Goal: Information Seeking & Learning: Learn about a topic

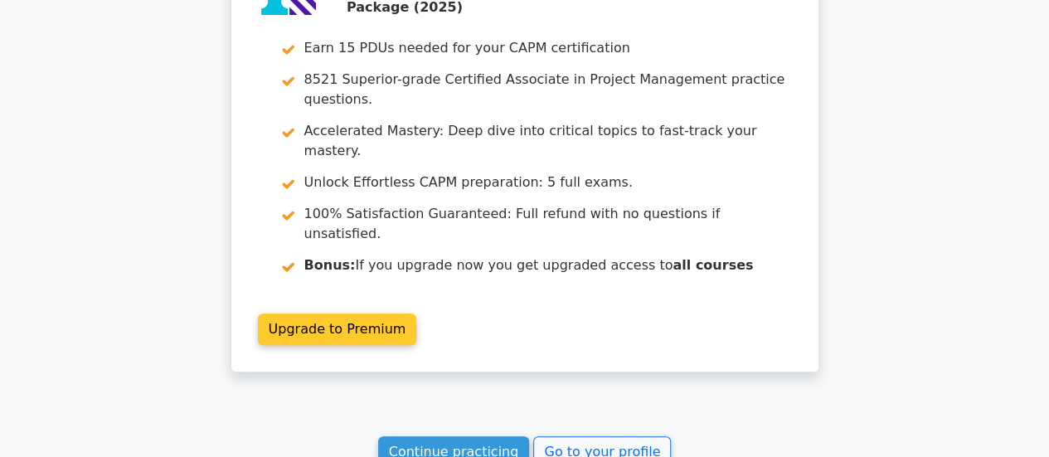
scroll to position [3627, 0]
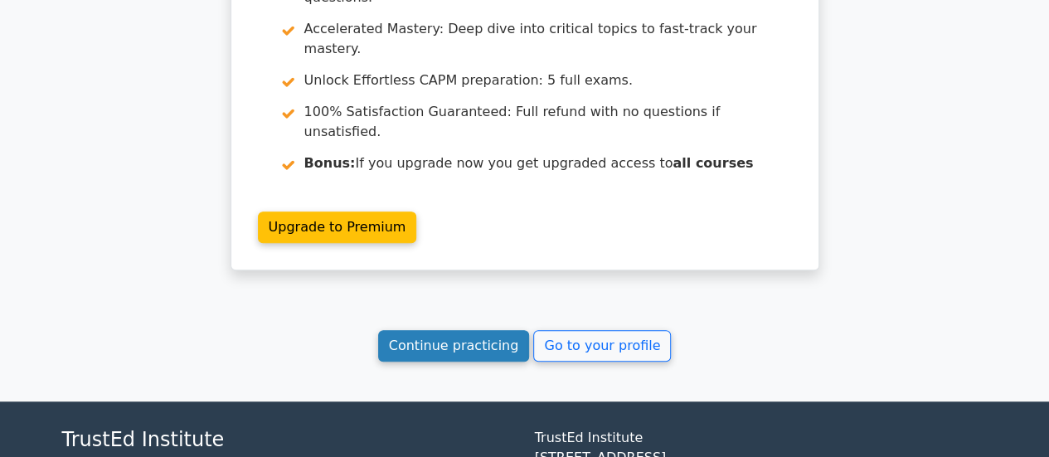
click at [459, 330] on link "Continue practicing" at bounding box center [454, 346] width 152 height 32
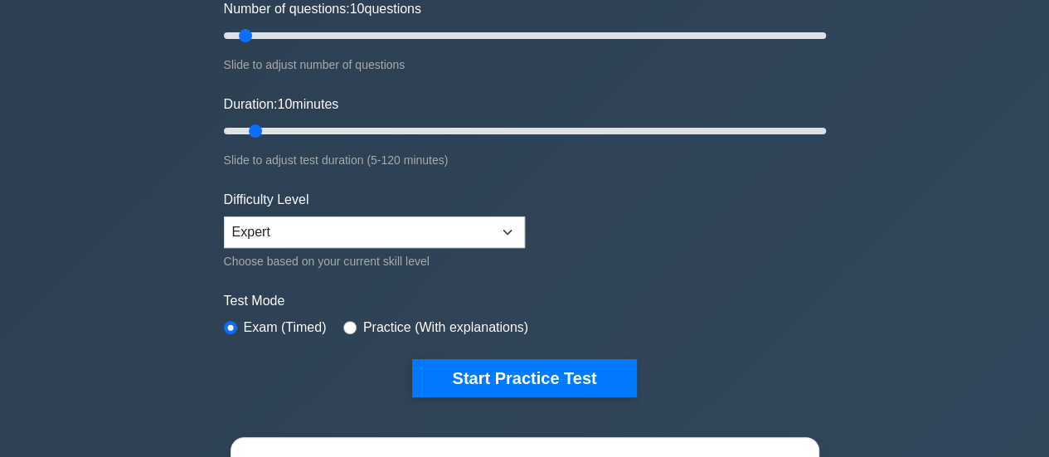
scroll to position [166, 0]
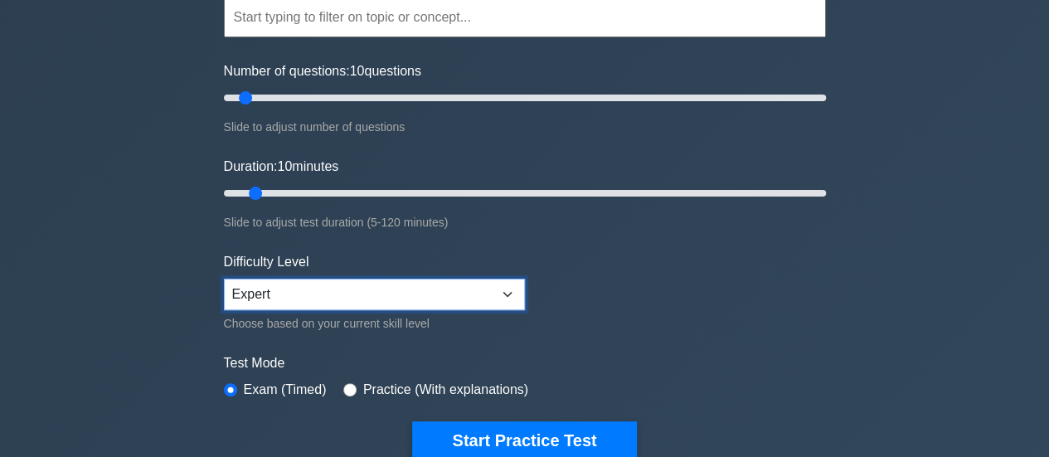
click at [508, 291] on select "Beginner Intermediate Expert" at bounding box center [374, 295] width 301 height 32
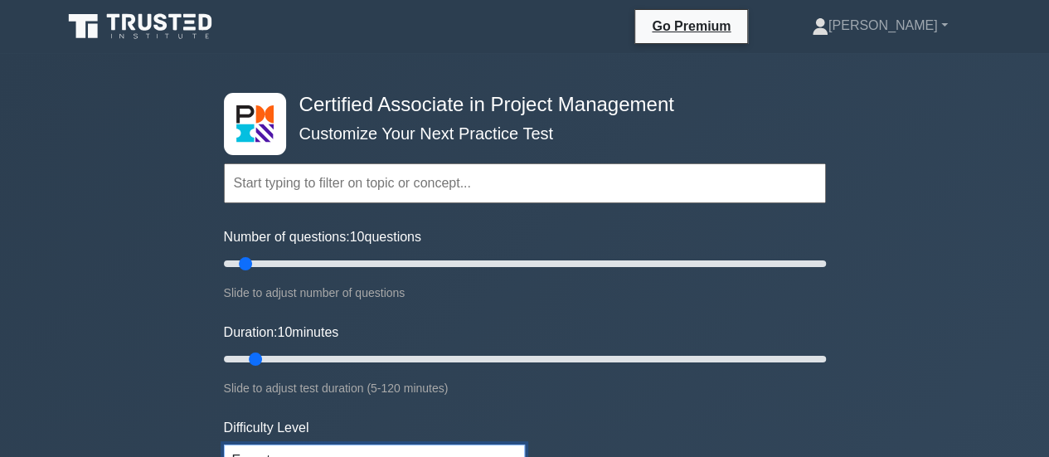
scroll to position [415, 0]
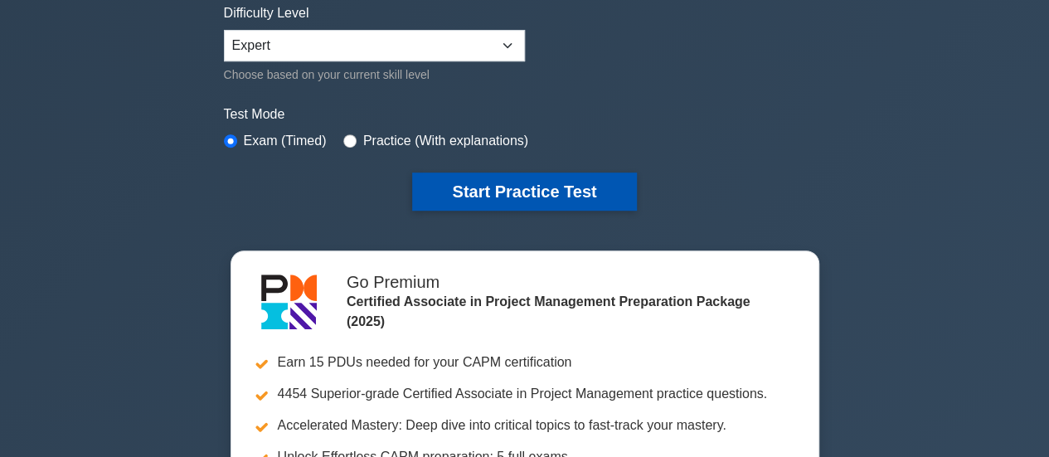
click at [556, 184] on button "Start Practice Test" at bounding box center [524, 191] width 224 height 38
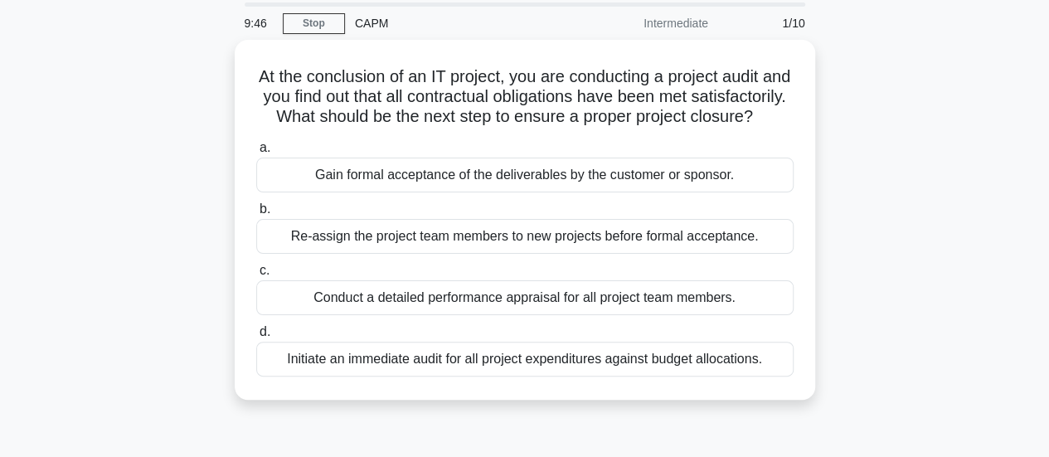
scroll to position [83, 0]
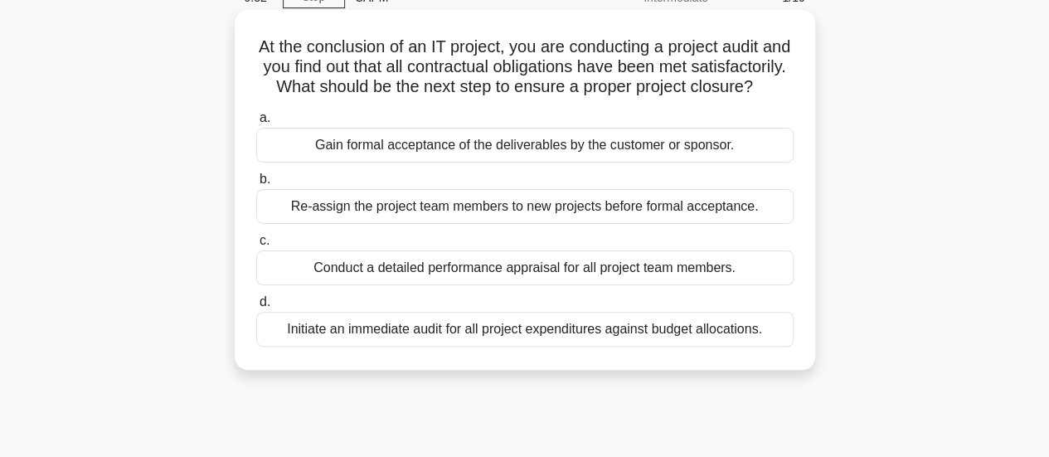
click at [518, 163] on div "Gain formal acceptance of the deliverables by the customer or sponsor." at bounding box center [524, 145] width 537 height 35
click at [256, 124] on input "a. Gain formal acceptance of the deliverables by the customer or sponsor." at bounding box center [256, 118] width 0 height 11
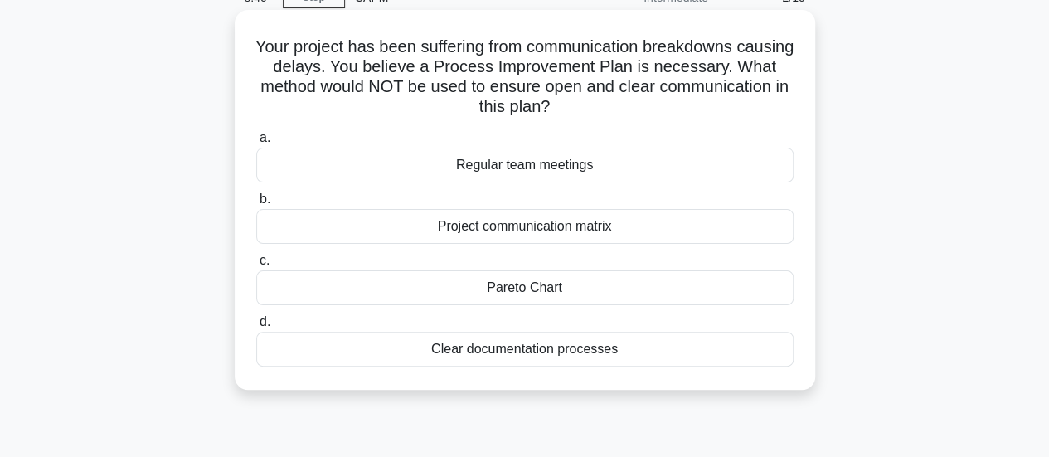
click at [529, 351] on div "Clear documentation processes" at bounding box center [524, 349] width 537 height 35
click at [256, 328] on input "d. Clear documentation processes" at bounding box center [256, 322] width 0 height 11
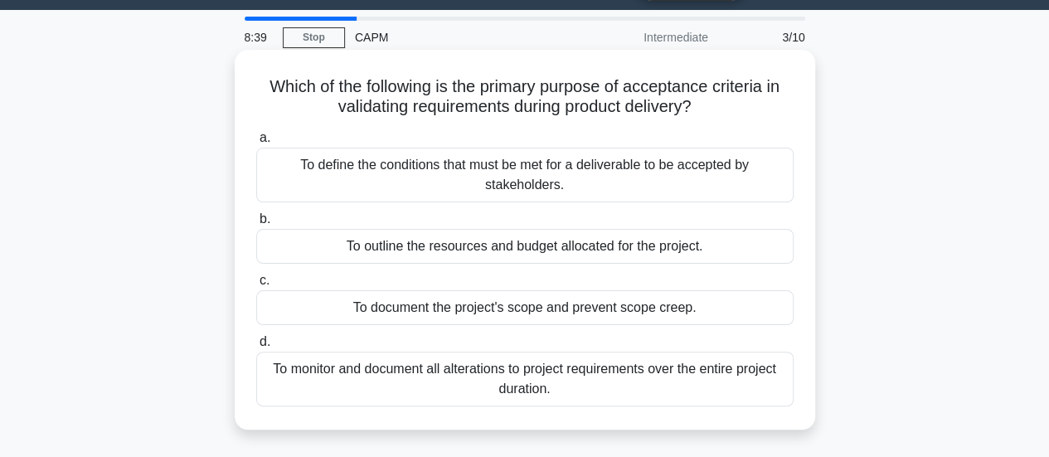
scroll to position [0, 0]
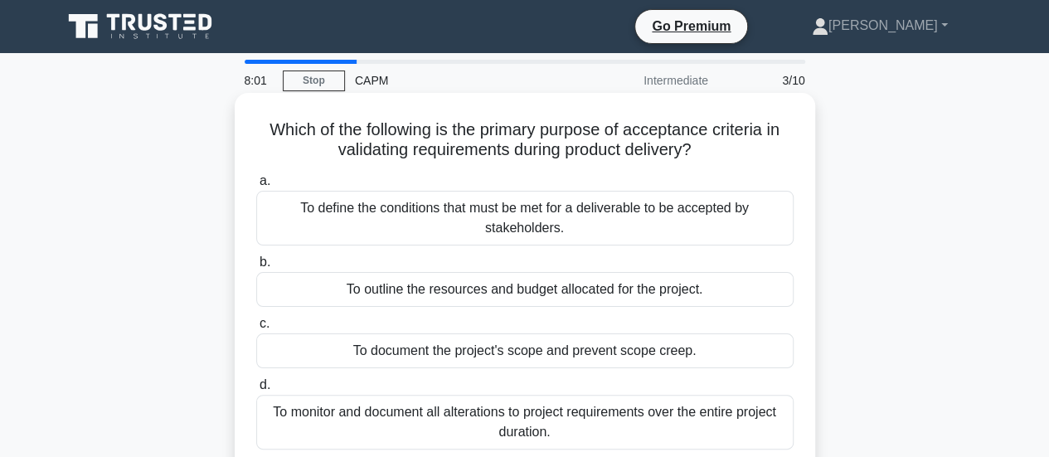
click at [550, 221] on div "To define the conditions that must be met for a deliverable to be accepted by s…" at bounding box center [524, 218] width 537 height 55
click at [256, 187] on input "a. To define the conditions that must be met for a deliverable to be accepted b…" at bounding box center [256, 181] width 0 height 11
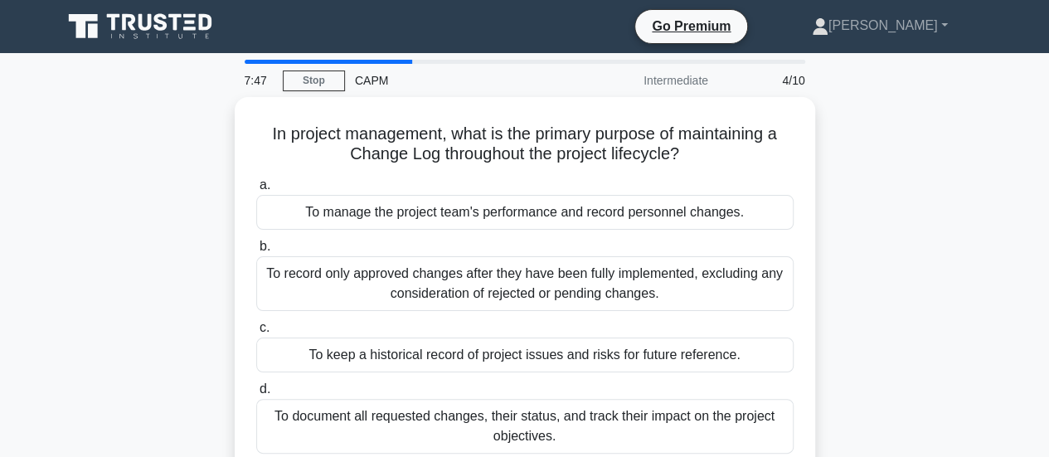
scroll to position [83, 0]
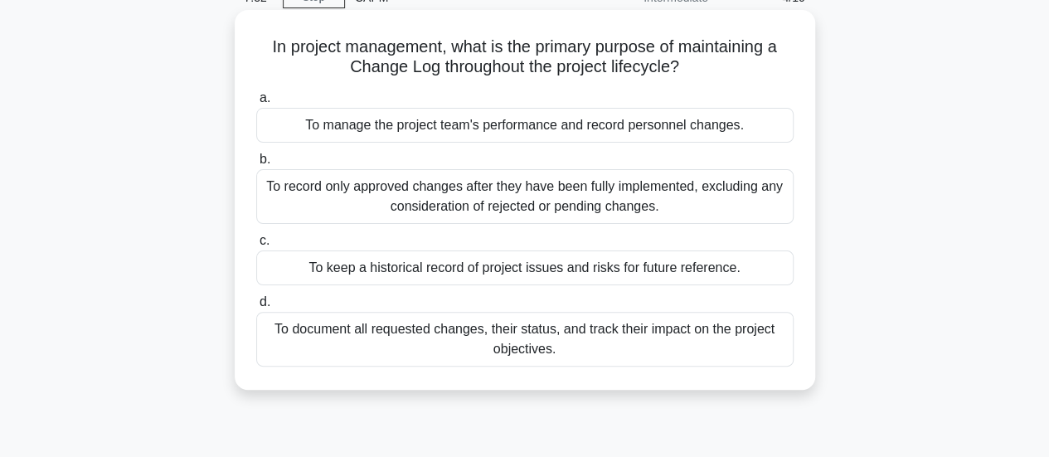
click at [580, 341] on div "To document all requested changes, their status, and track their impact on the …" at bounding box center [524, 339] width 537 height 55
click at [256, 308] on input "d. To document all requested changes, their status, and track their impact on t…" at bounding box center [256, 302] width 0 height 11
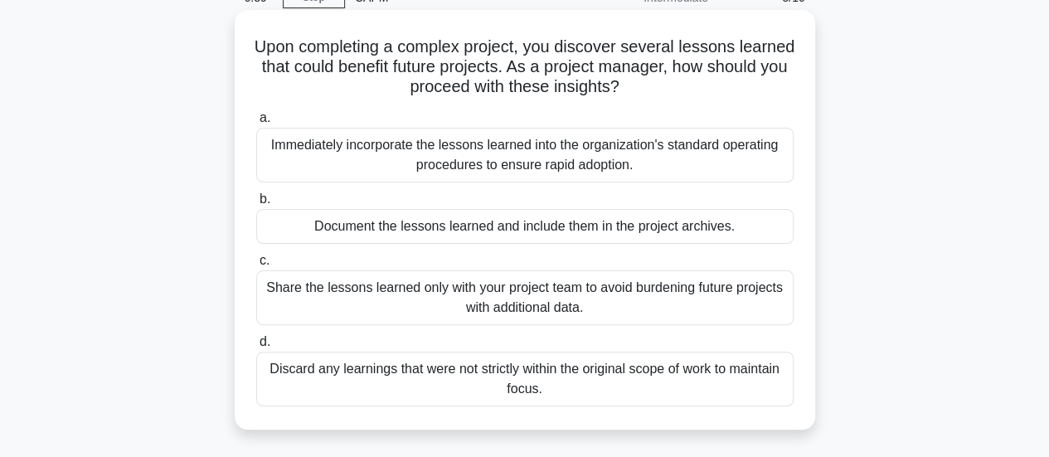
click at [486, 230] on div "Document the lessons learned and include them in the project archives." at bounding box center [524, 226] width 537 height 35
click at [256, 205] on input "b. Document the lessons learned and include them in the project archives." at bounding box center [256, 199] width 0 height 11
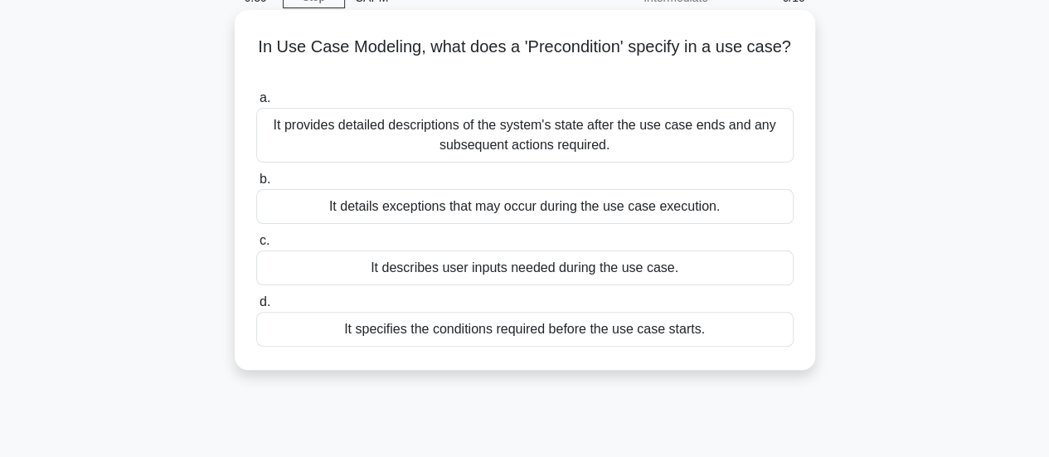
scroll to position [0, 0]
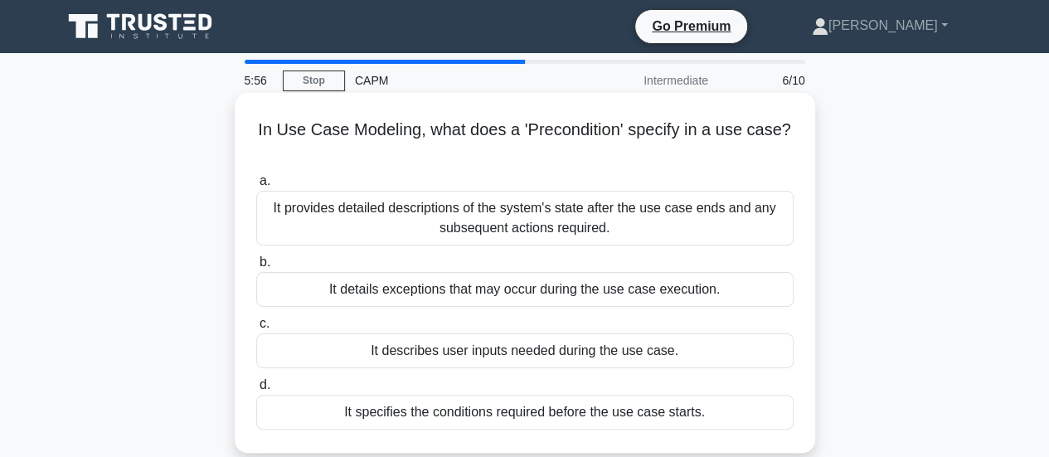
click at [611, 417] on div "It specifies the conditions required before the use case starts." at bounding box center [524, 412] width 537 height 35
click at [256, 391] on input "d. It specifies the conditions required before the use case starts." at bounding box center [256, 385] width 0 height 11
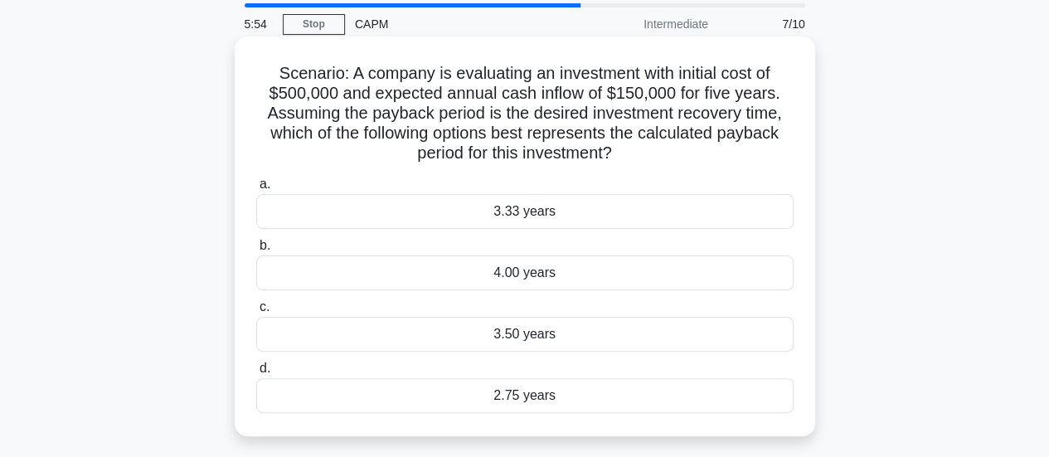
scroll to position [83, 0]
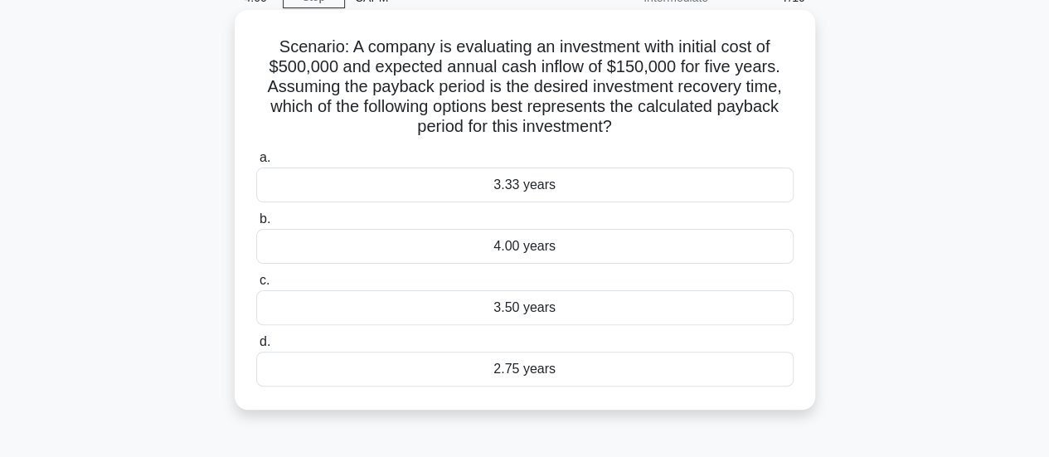
click at [530, 308] on div "3.50 years" at bounding box center [524, 307] width 537 height 35
click at [256, 286] on input "c. 3.50 years" at bounding box center [256, 280] width 0 height 11
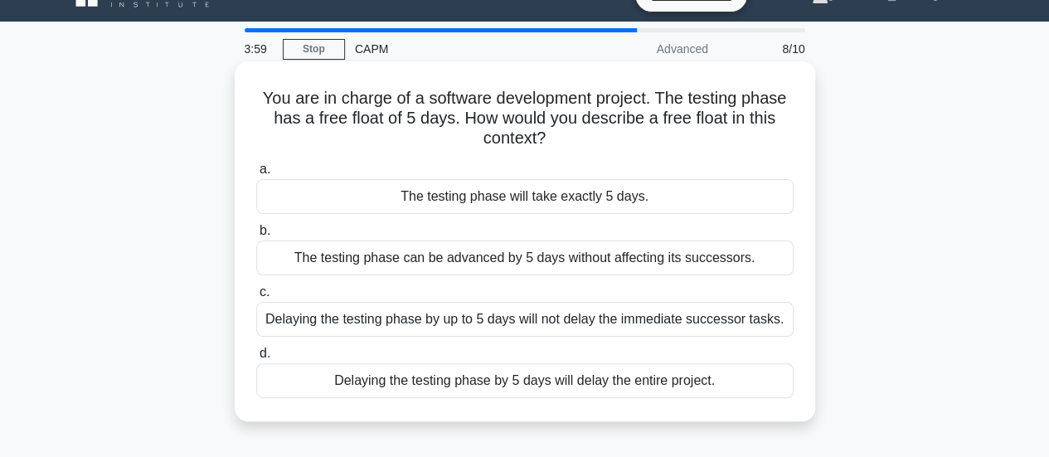
scroll to position [0, 0]
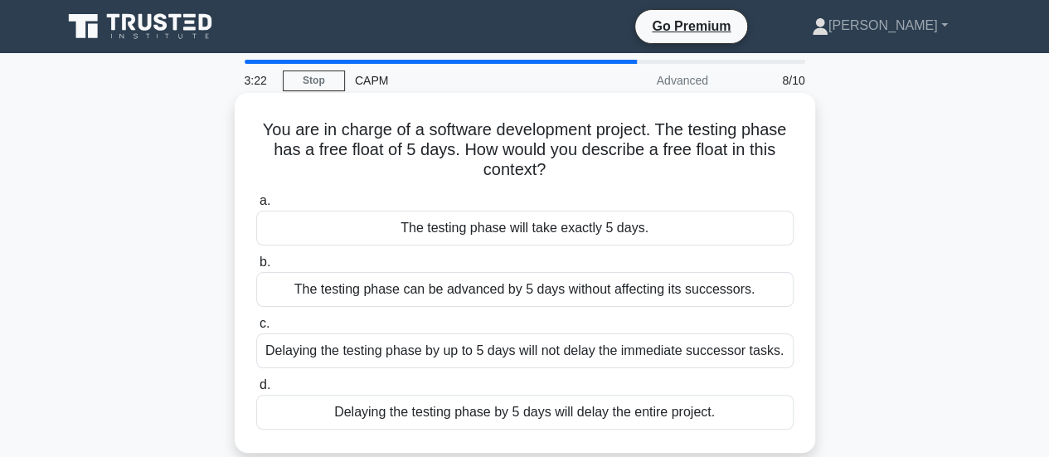
click at [604, 349] on div "Delaying the testing phase by up to 5 days will not delay the immediate success…" at bounding box center [524, 350] width 537 height 35
click at [256, 329] on input "c. Delaying the testing phase by up to 5 days will not delay the immediate succ…" at bounding box center [256, 323] width 0 height 11
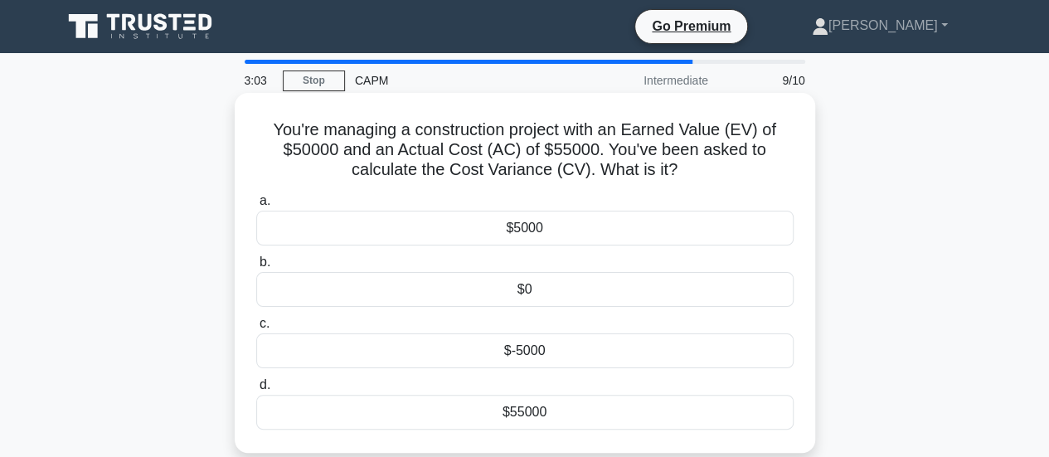
click at [532, 352] on div "$-5000" at bounding box center [524, 350] width 537 height 35
click at [256, 329] on input "c. $-5000" at bounding box center [256, 323] width 0 height 11
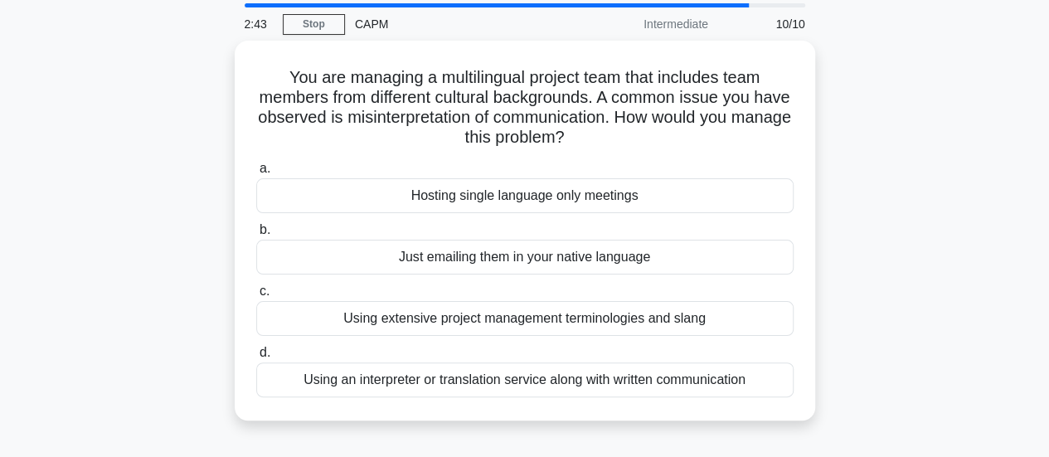
scroll to position [83, 0]
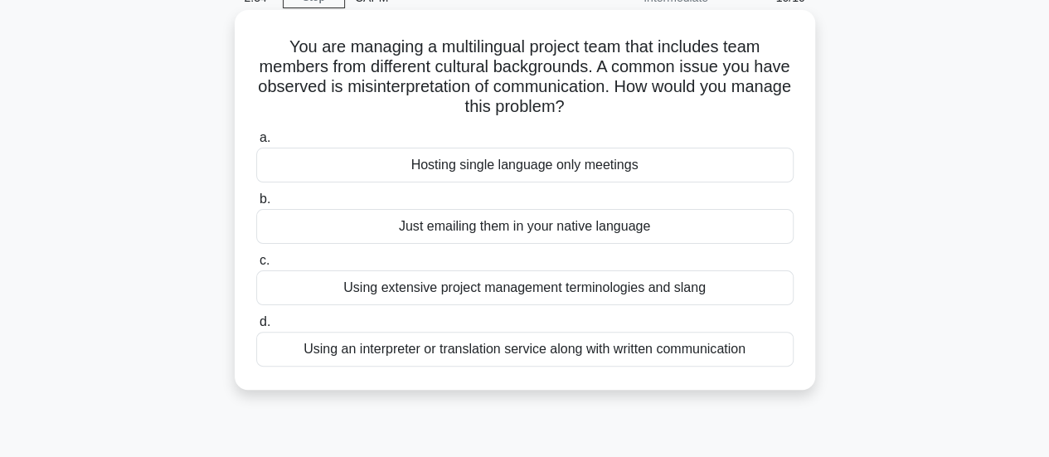
click at [544, 352] on div "Using an interpreter or translation service along with written communication" at bounding box center [524, 349] width 537 height 35
click at [256, 328] on input "d. Using an interpreter or translation service along with written communication" at bounding box center [256, 322] width 0 height 11
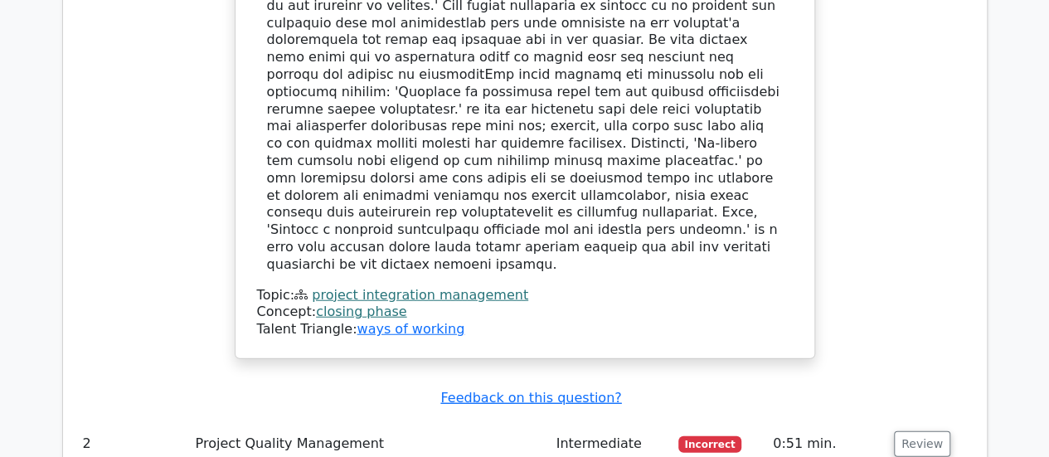
scroll to position [2073, 0]
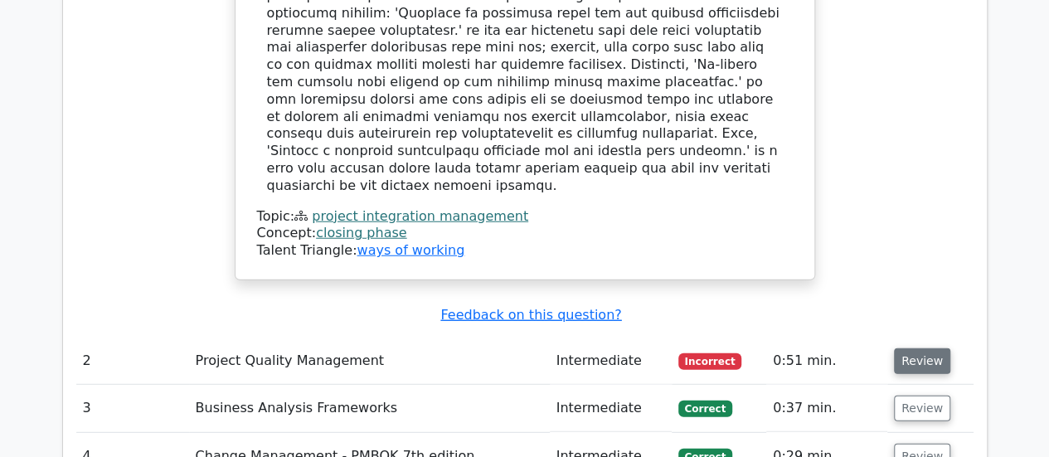
click at [921, 348] on button "Review" at bounding box center [922, 361] width 56 height 26
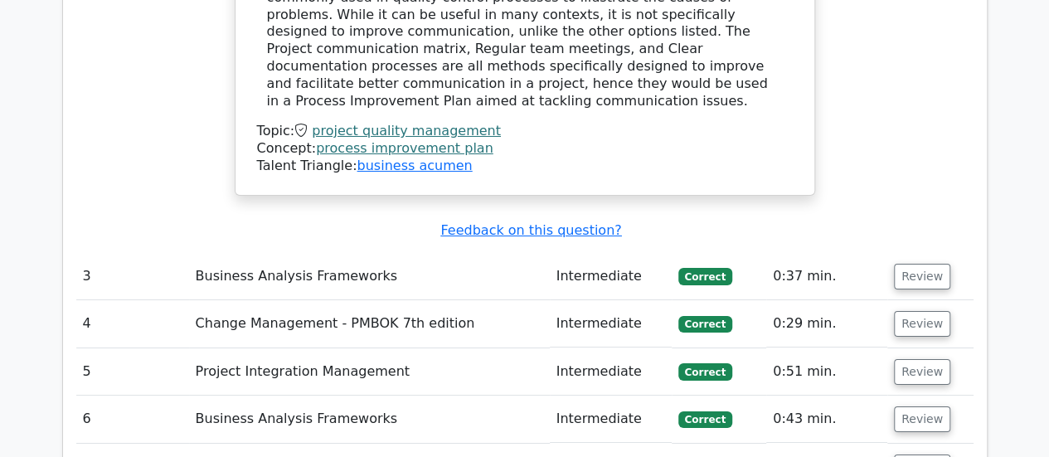
scroll to position [2985, 0]
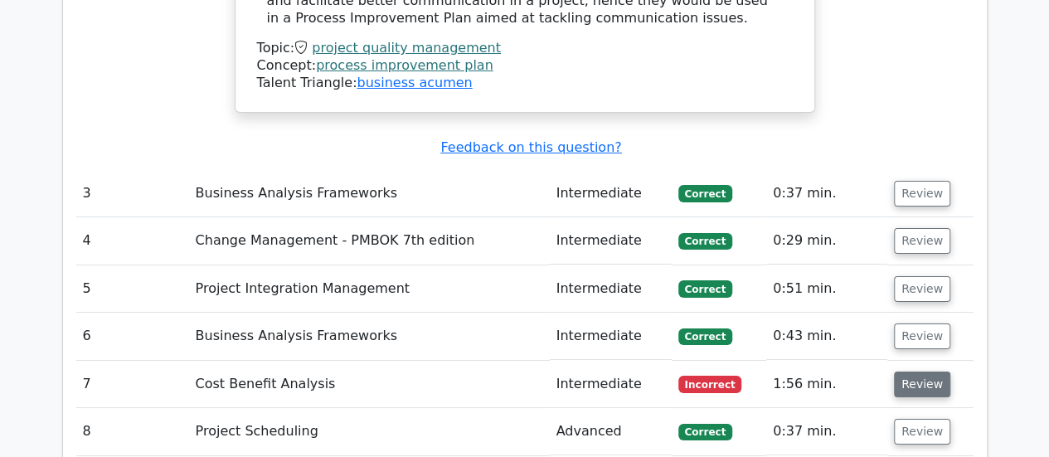
click at [916, 371] on button "Review" at bounding box center [922, 384] width 56 height 26
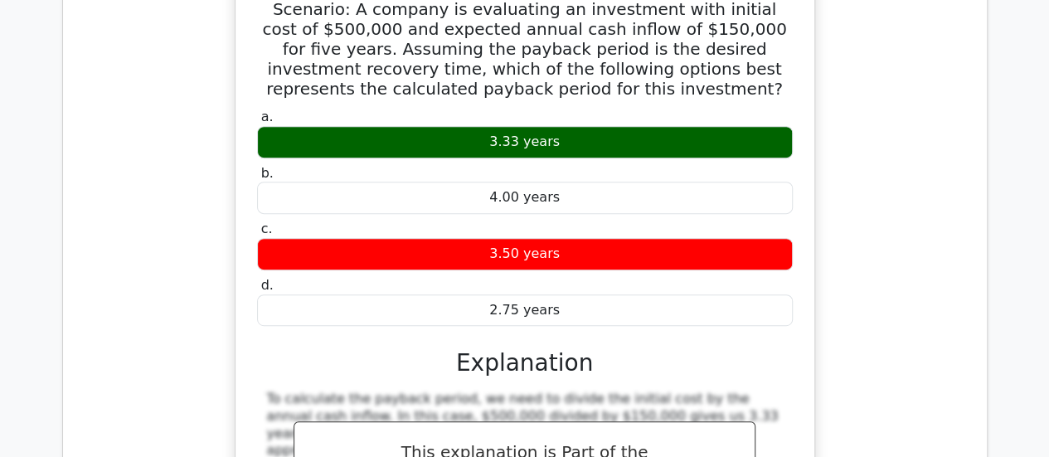
scroll to position [3400, 0]
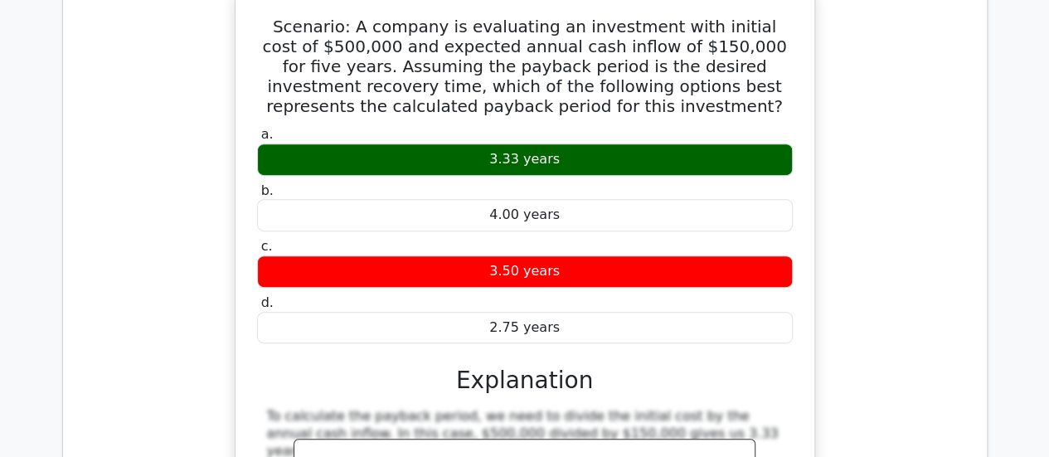
click at [793, 243] on div "a. 3.33 years b. 4.00 years c." at bounding box center [524, 381] width 539 height 517
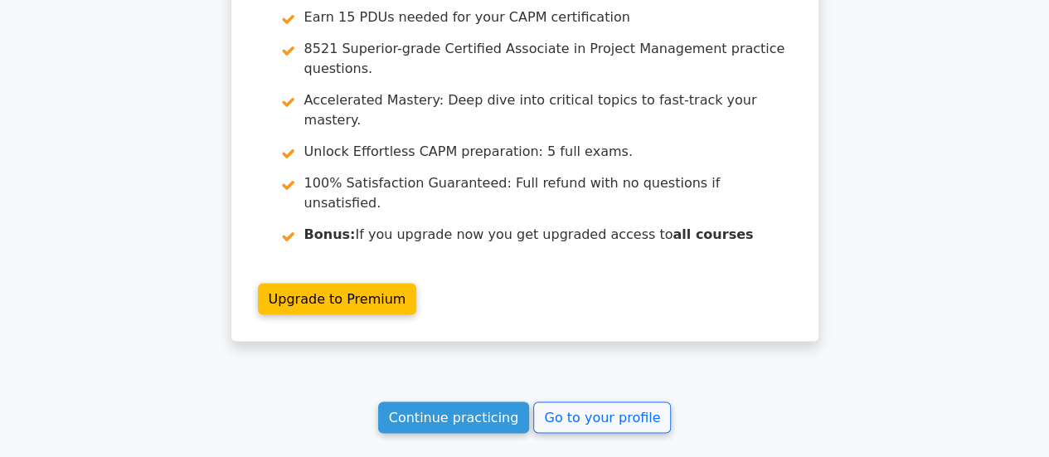
scroll to position [4452, 0]
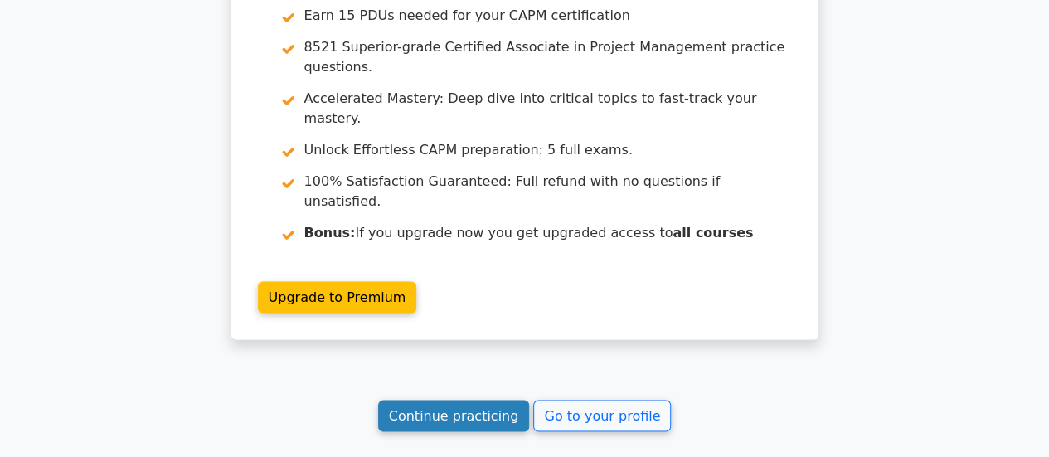
click at [473, 400] on link "Continue practicing" at bounding box center [454, 416] width 152 height 32
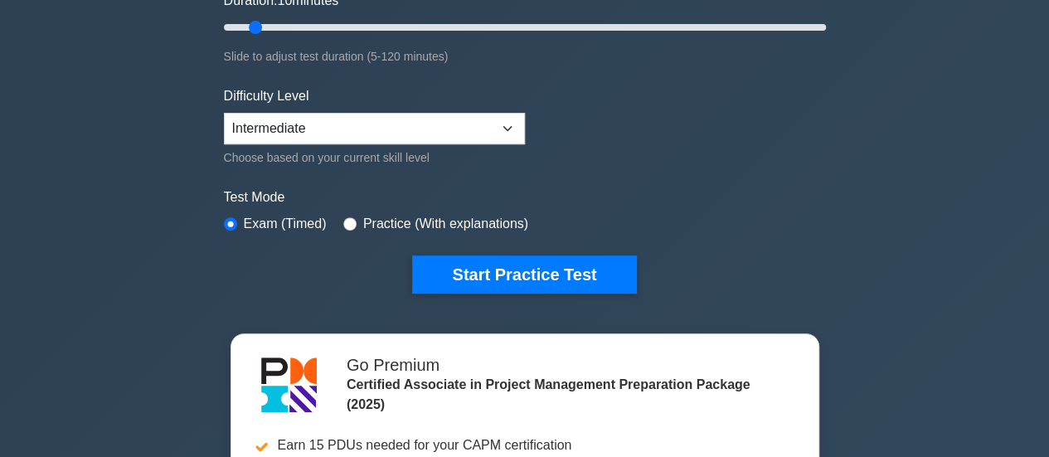
scroll to position [83, 0]
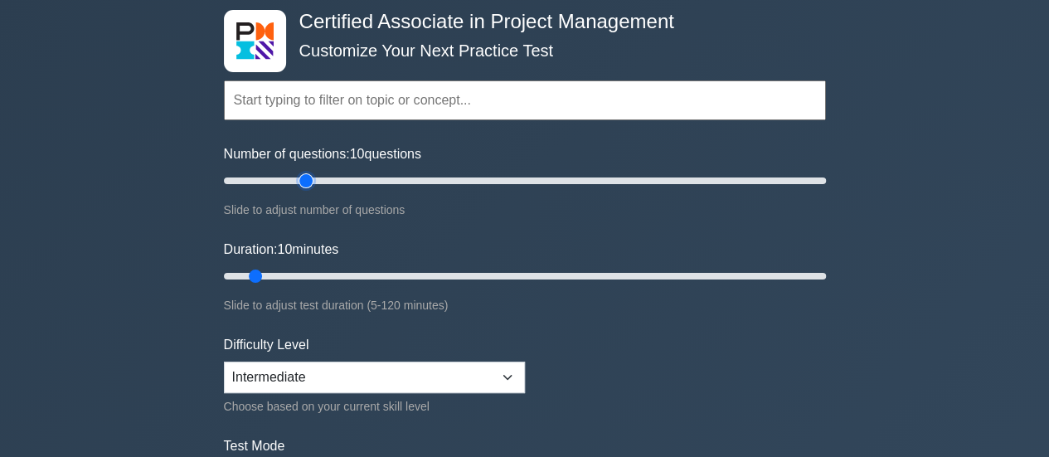
click at [304, 177] on input "Number of questions: 10 questions" at bounding box center [525, 181] width 602 height 20
click at [284, 184] on input "Number of questions: 30 questions" at bounding box center [525, 181] width 602 height 20
click at [273, 182] on input "Number of questions: 20 questions" at bounding box center [525, 181] width 602 height 20
type input "15"
click at [264, 180] on input "Number of questions: 20 questions" at bounding box center [525, 181] width 602 height 20
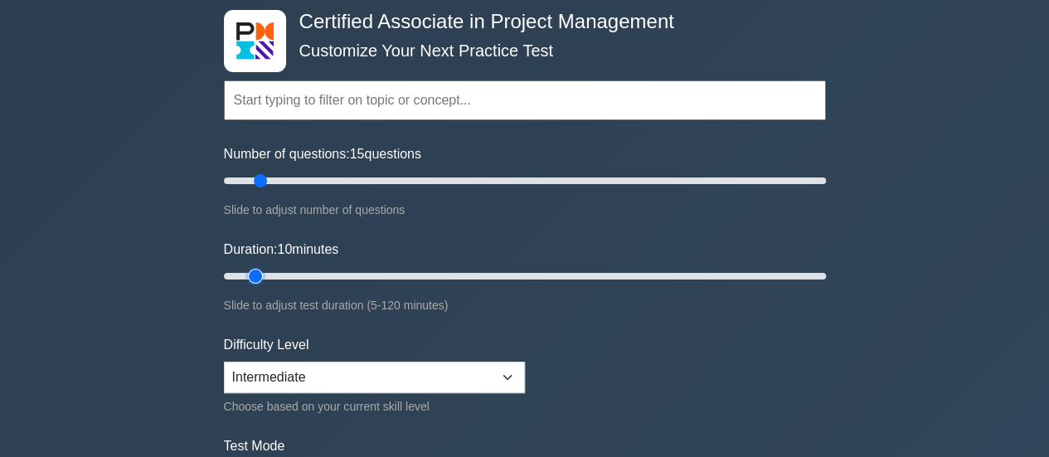
click at [265, 273] on input "Duration: 10 minutes" at bounding box center [525, 276] width 602 height 20
click at [267, 275] on input "Duration: 10 minutes" at bounding box center [525, 276] width 602 height 20
type input "15"
click at [269, 274] on input "Duration: 10 minutes" at bounding box center [525, 276] width 602 height 20
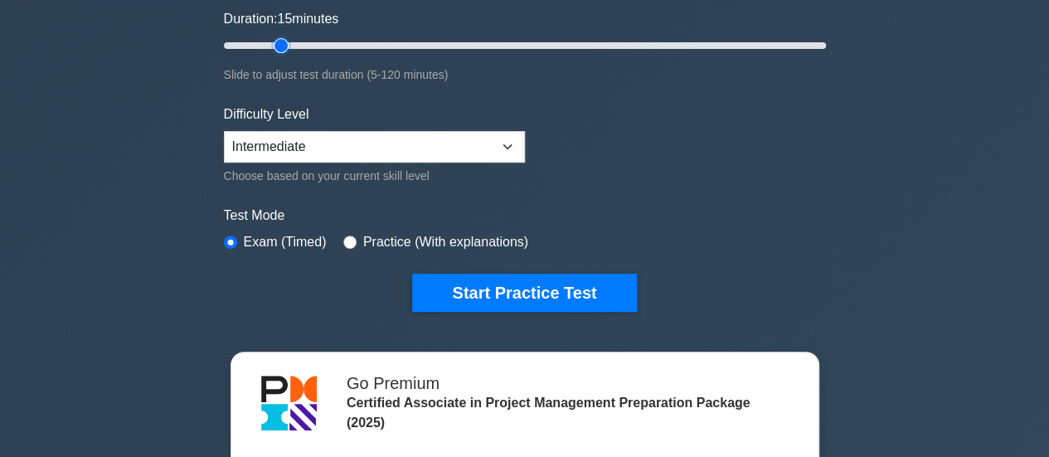
scroll to position [332, 0]
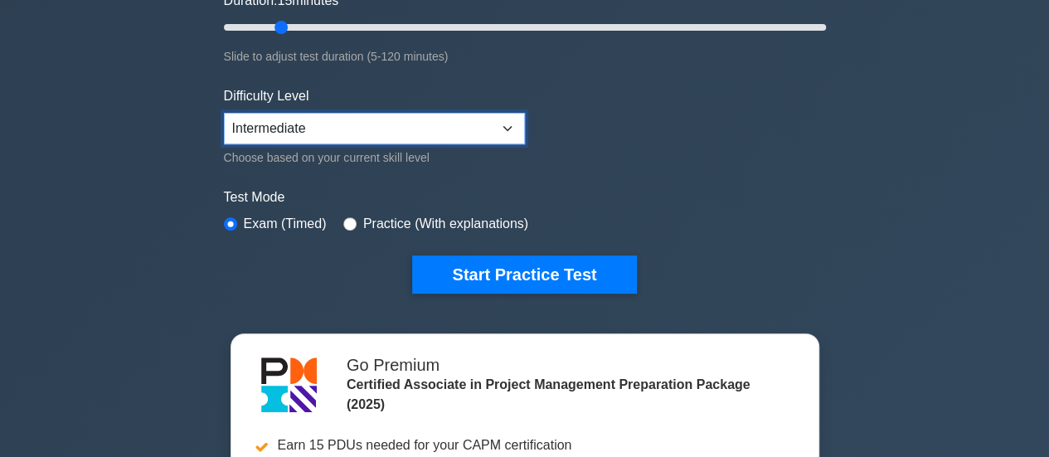
click at [502, 120] on select "Beginner Intermediate Expert" at bounding box center [374, 129] width 301 height 32
select select "expert"
click at [224, 113] on select "Beginner Intermediate Expert" at bounding box center [374, 129] width 301 height 32
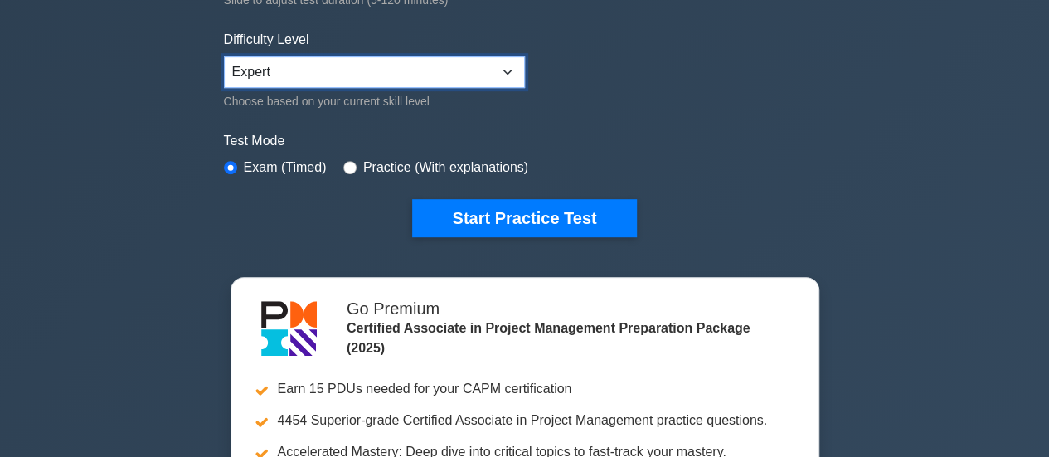
scroll to position [415, 0]
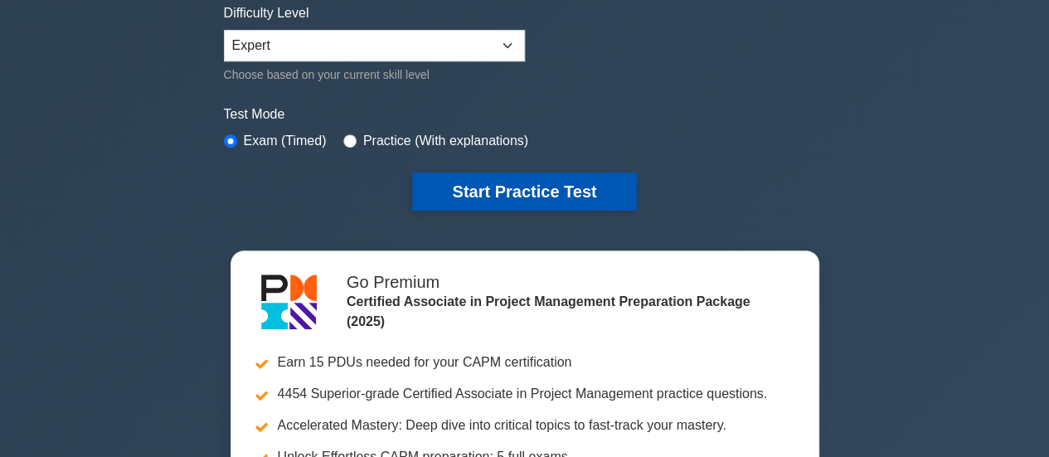
click at [519, 190] on button "Start Practice Test" at bounding box center [524, 191] width 224 height 38
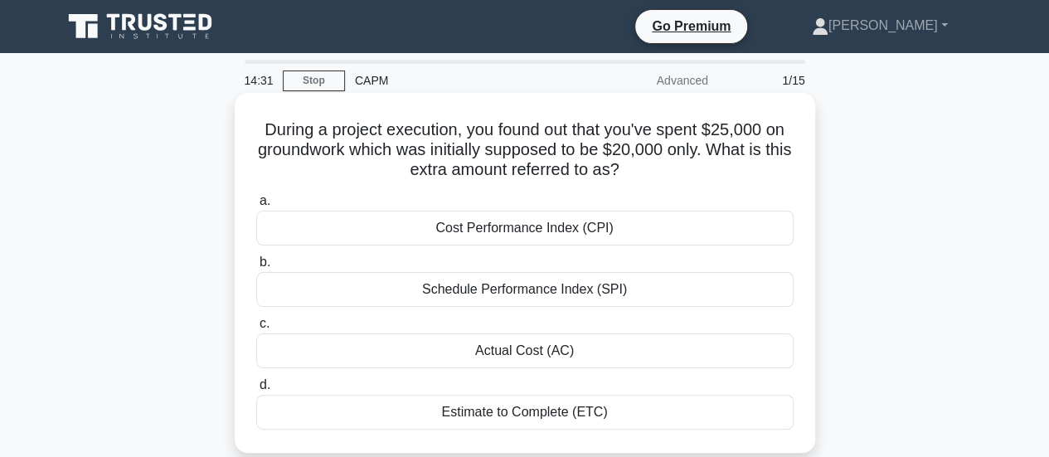
click at [530, 354] on div "Actual Cost (AC)" at bounding box center [524, 350] width 537 height 35
click at [256, 329] on input "c. Actual Cost (AC)" at bounding box center [256, 323] width 0 height 11
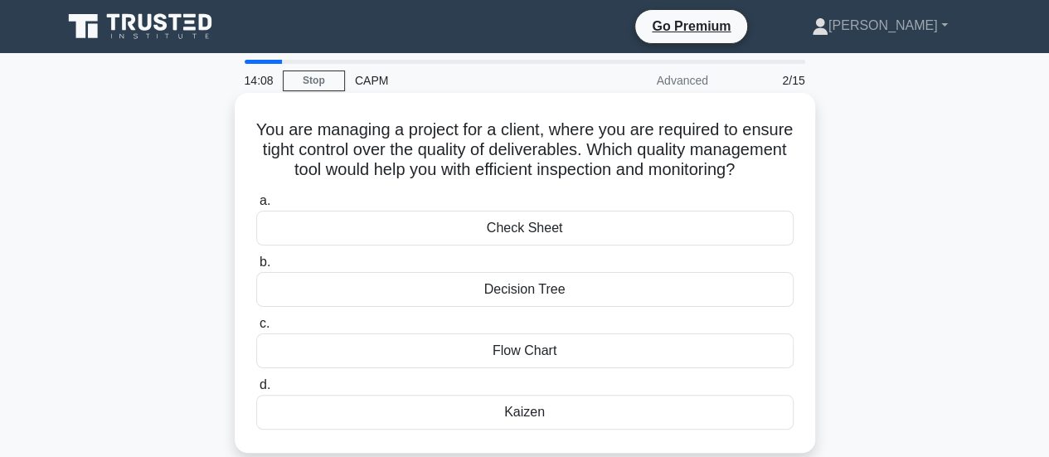
scroll to position [83, 0]
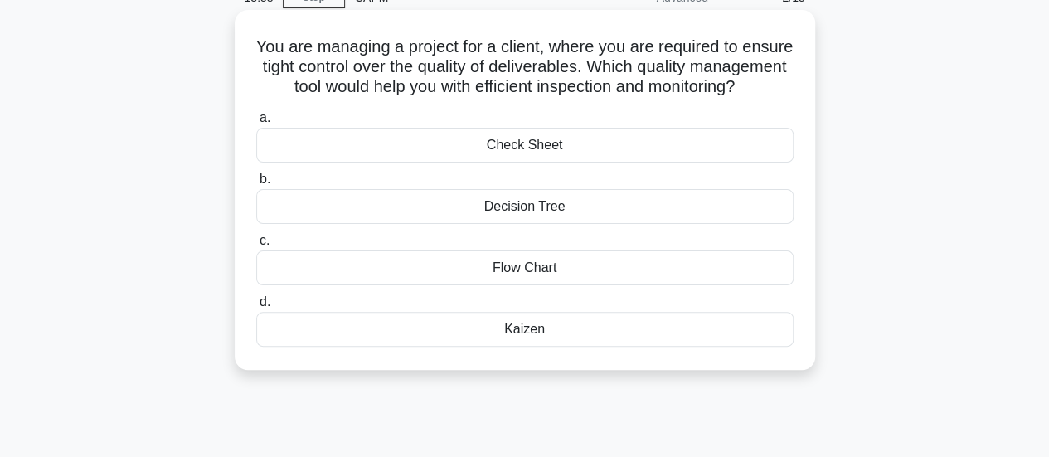
click at [526, 347] on div "Kaizen" at bounding box center [524, 329] width 537 height 35
click at [256, 308] on input "d. [GEOGRAPHIC_DATA]" at bounding box center [256, 302] width 0 height 11
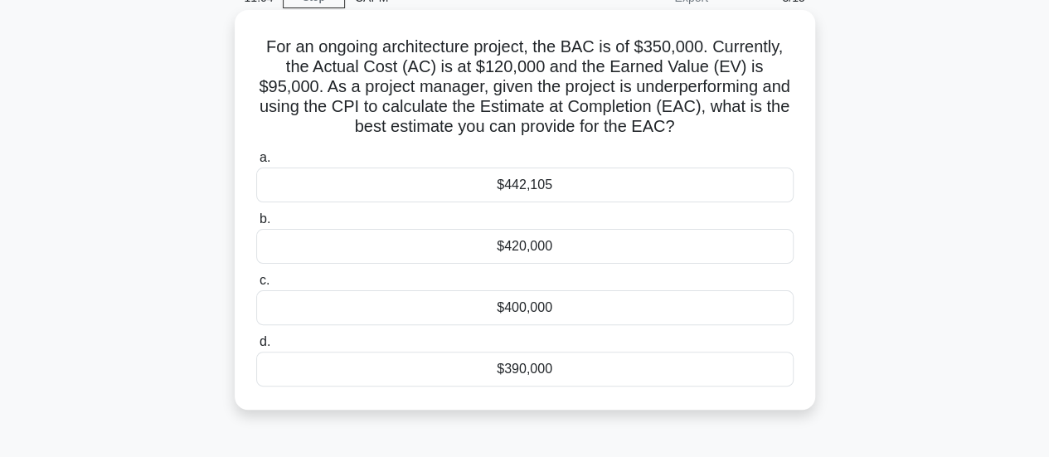
drag, startPoint x: 533, startPoint y: 174, endPoint x: 527, endPoint y: 182, distance: 10.0
click at [531, 182] on div "$442,105" at bounding box center [524, 184] width 537 height 35
click at [499, 182] on div "$442,105" at bounding box center [524, 184] width 537 height 35
click at [256, 163] on input "a. $442,105" at bounding box center [256, 158] width 0 height 11
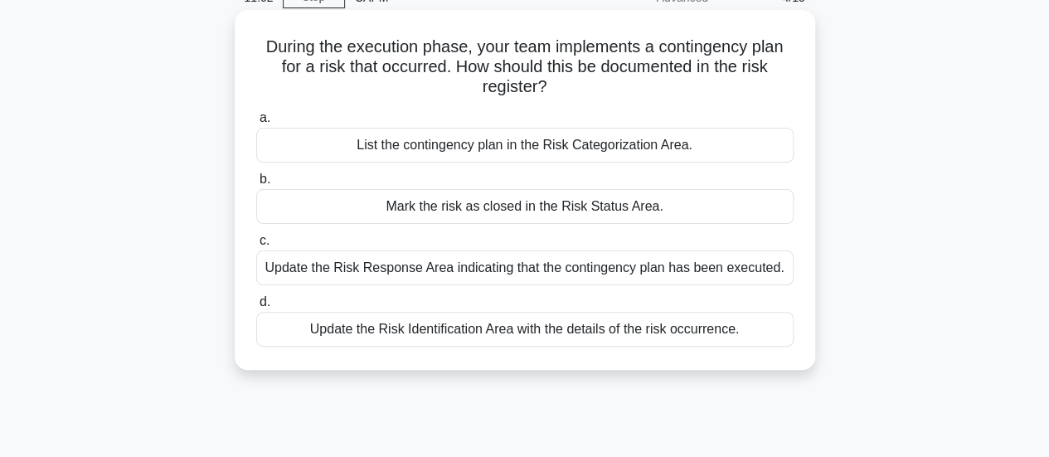
scroll to position [0, 0]
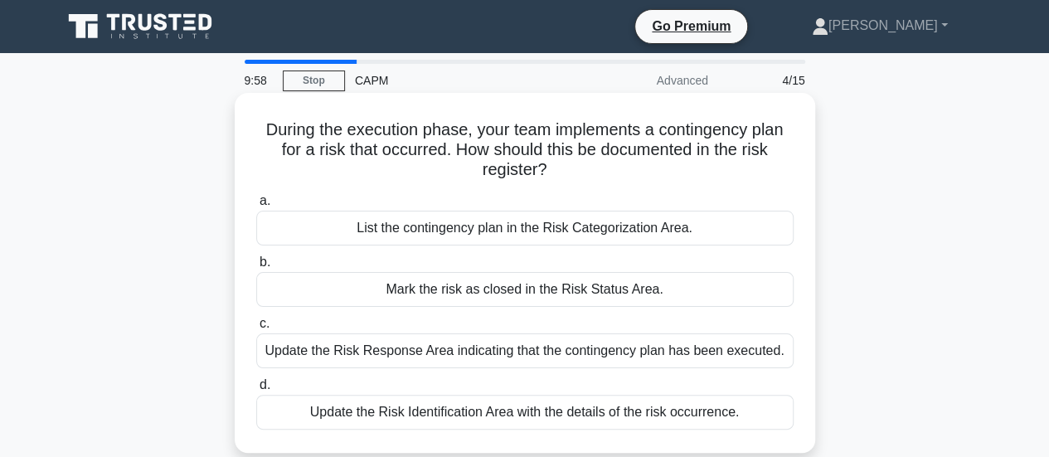
click at [532, 353] on div "Update the Risk Response Area indicating that the contingency plan has been exe…" at bounding box center [524, 350] width 537 height 35
click at [256, 329] on input "c. Update the Risk Response Area indicating that the contingency plan has been …" at bounding box center [256, 323] width 0 height 11
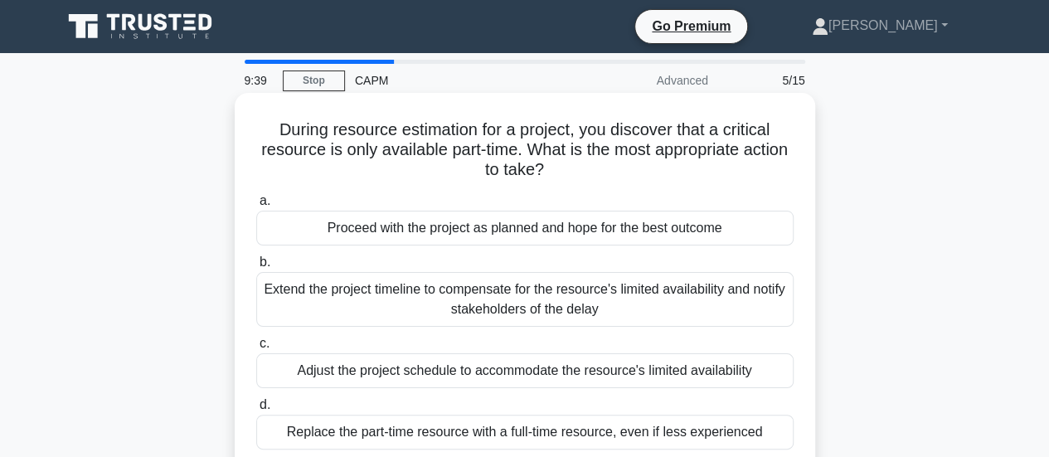
scroll to position [83, 0]
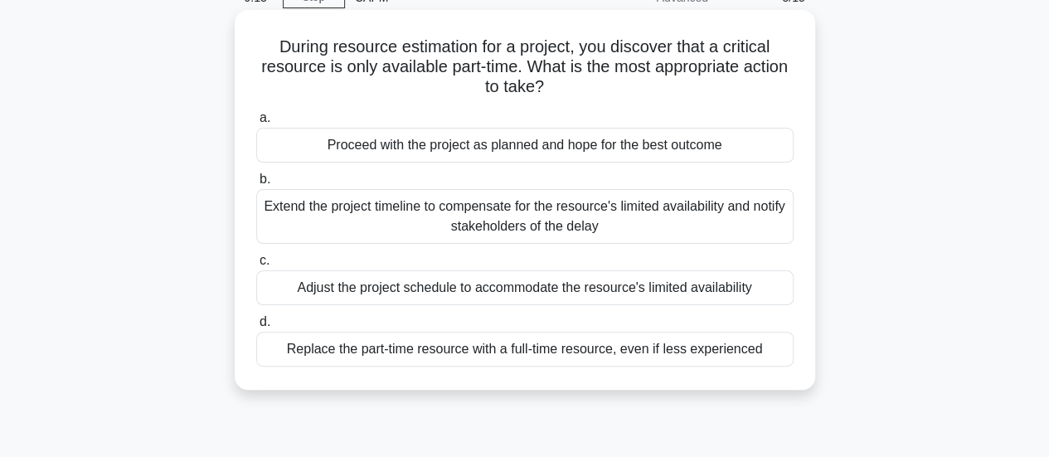
click at [533, 289] on div "Adjust the project schedule to accommodate the resource's limited availability" at bounding box center [524, 287] width 537 height 35
click at [256, 266] on input "c. Adjust the project schedule to accommodate the resource's limited availabili…" at bounding box center [256, 260] width 0 height 11
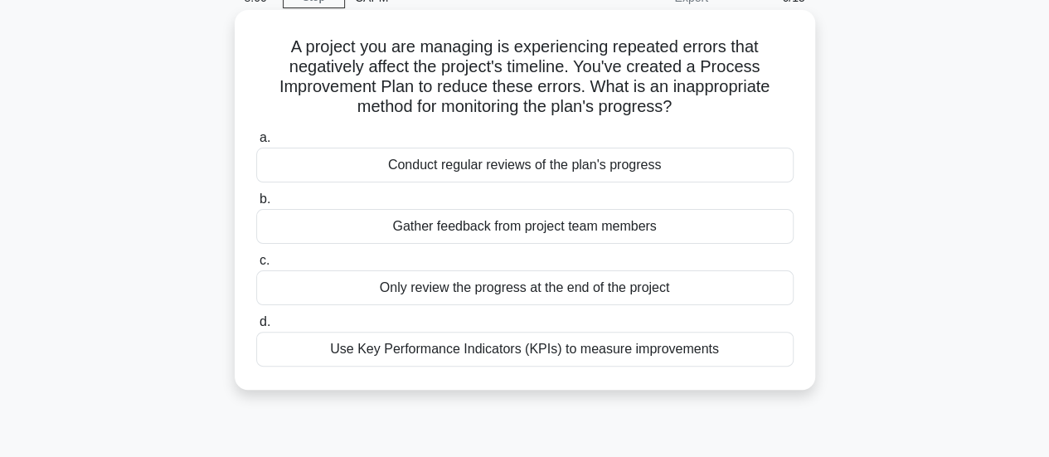
click at [674, 352] on div "Use Key Performance Indicators (KPIs) to measure improvements" at bounding box center [524, 349] width 537 height 35
click at [256, 328] on input "d. Use Key Performance Indicators (KPIs) to measure improvements" at bounding box center [256, 322] width 0 height 11
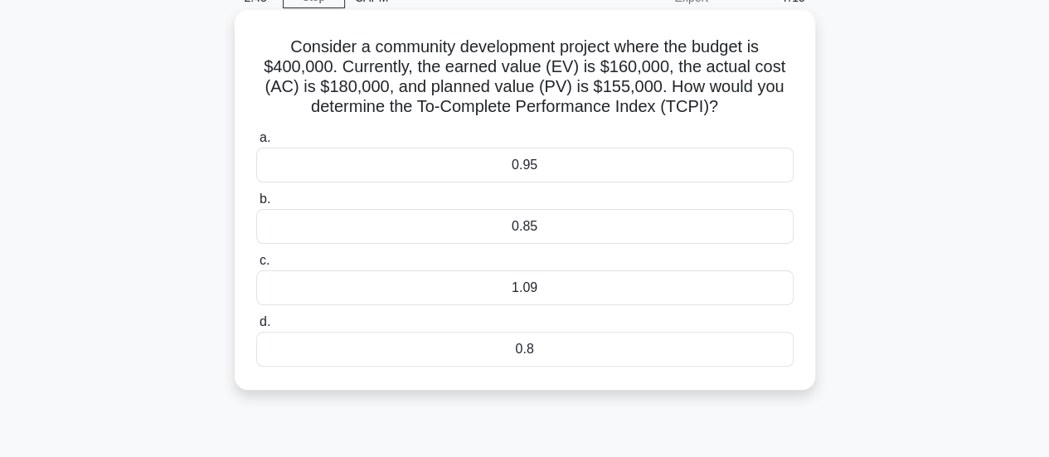
click at [536, 346] on div "0.8" at bounding box center [524, 349] width 537 height 35
click at [256, 328] on input "d. 0.8" at bounding box center [256, 322] width 0 height 11
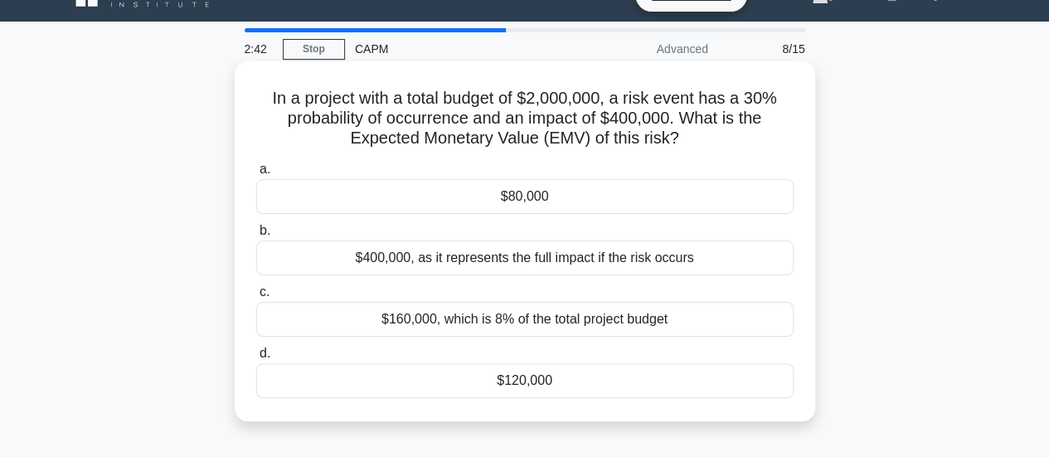
scroll to position [0, 0]
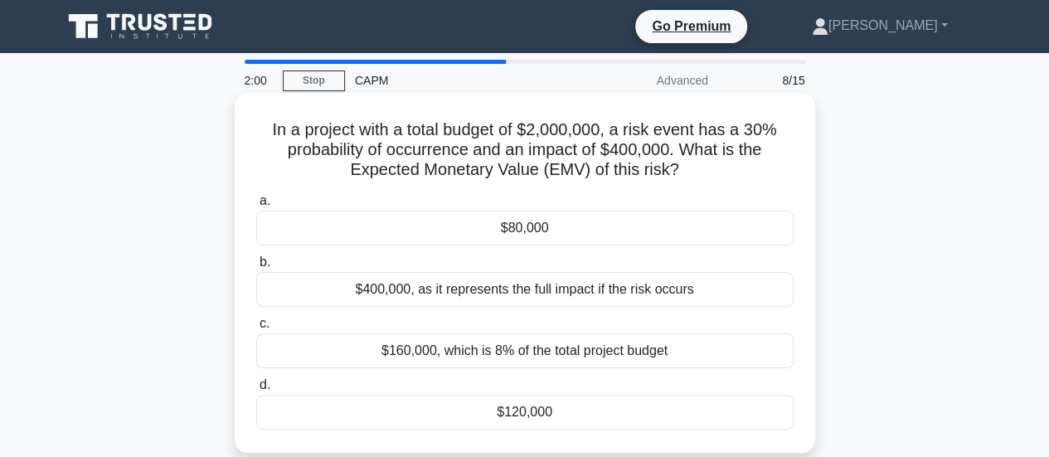
click at [526, 411] on div "$120,000" at bounding box center [524, 412] width 537 height 35
click at [256, 391] on input "d. $120,000" at bounding box center [256, 385] width 0 height 11
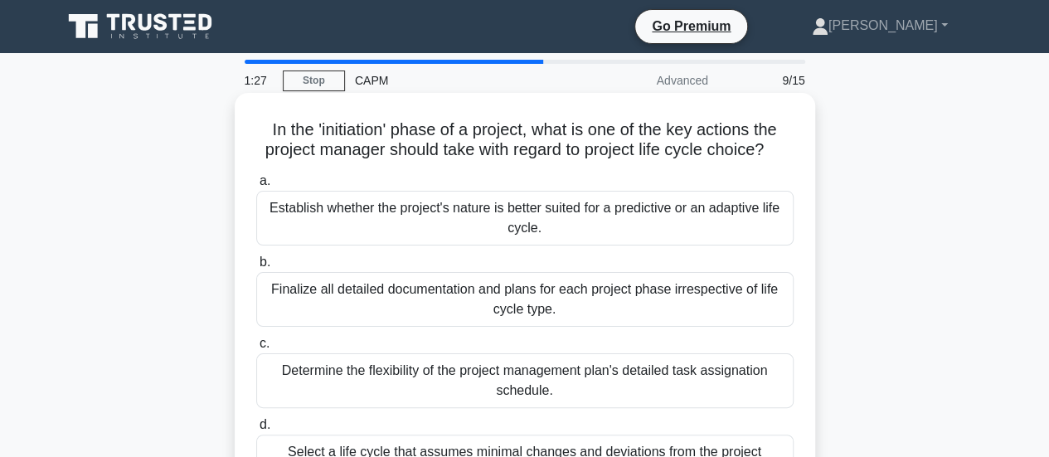
click at [541, 223] on div "Establish whether the project's nature is better suited for a predictive or an …" at bounding box center [524, 218] width 537 height 55
click at [256, 187] on input "a. Establish whether the project's nature is better suited for a predictive or …" at bounding box center [256, 181] width 0 height 11
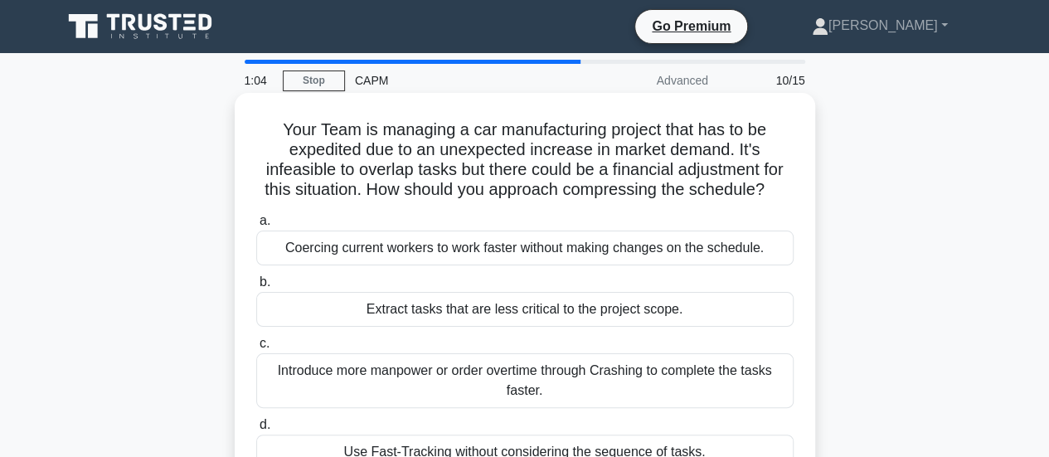
scroll to position [83, 0]
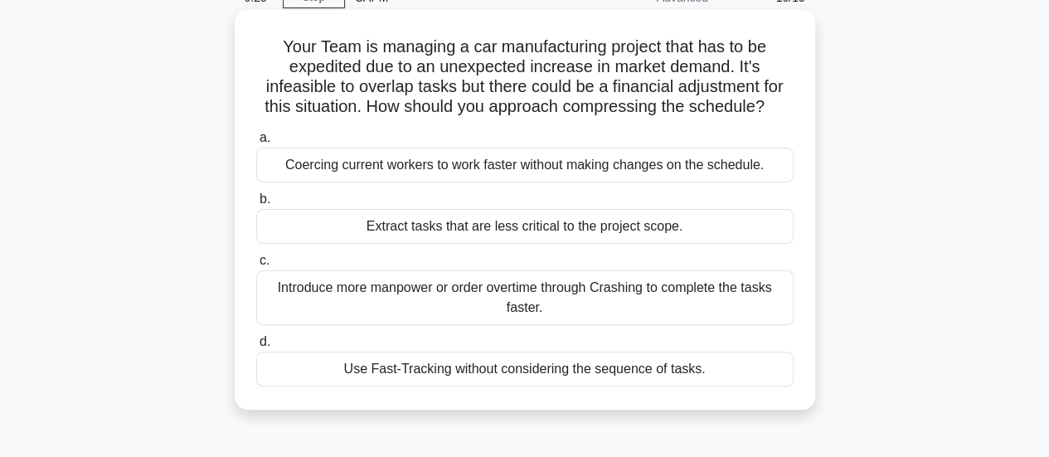
click at [530, 369] on div "Use Fast-Tracking without considering the sequence of tasks." at bounding box center [524, 369] width 537 height 35
click at [256, 347] on input "d. Use Fast-Tracking without considering the sequence of tasks." at bounding box center [256, 342] width 0 height 11
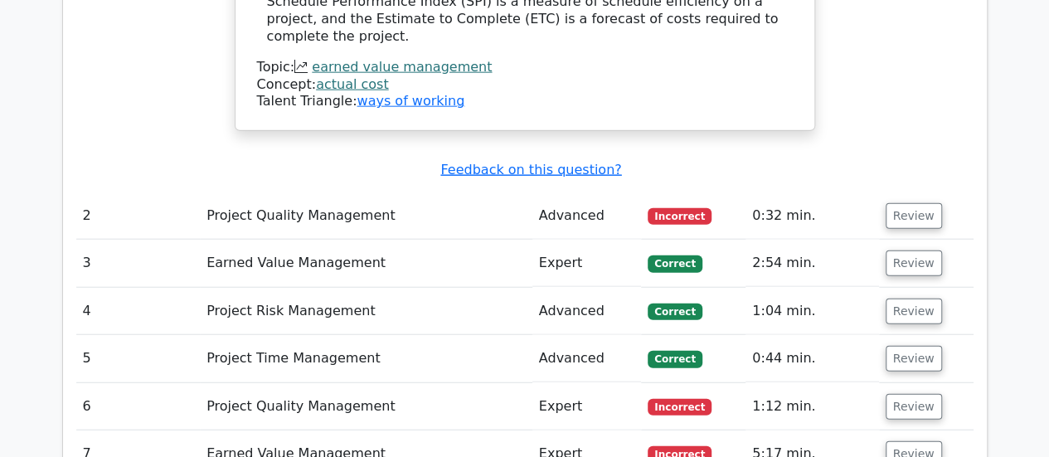
scroll to position [1990, 0]
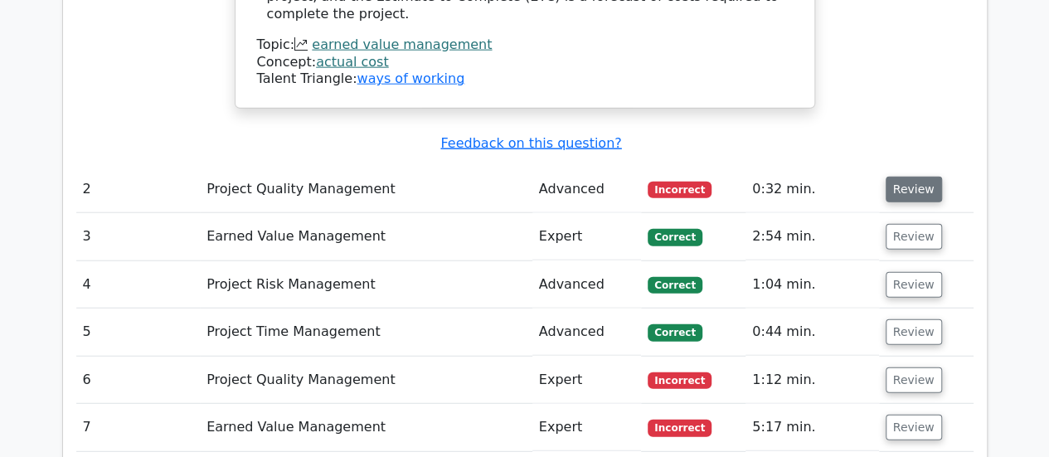
click at [920, 177] on button "Review" at bounding box center [914, 190] width 56 height 26
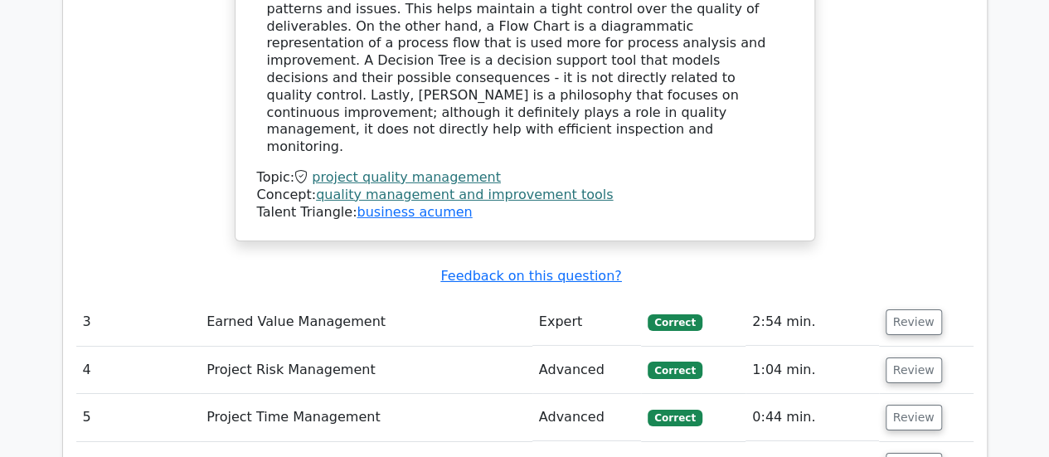
scroll to position [2736, 0]
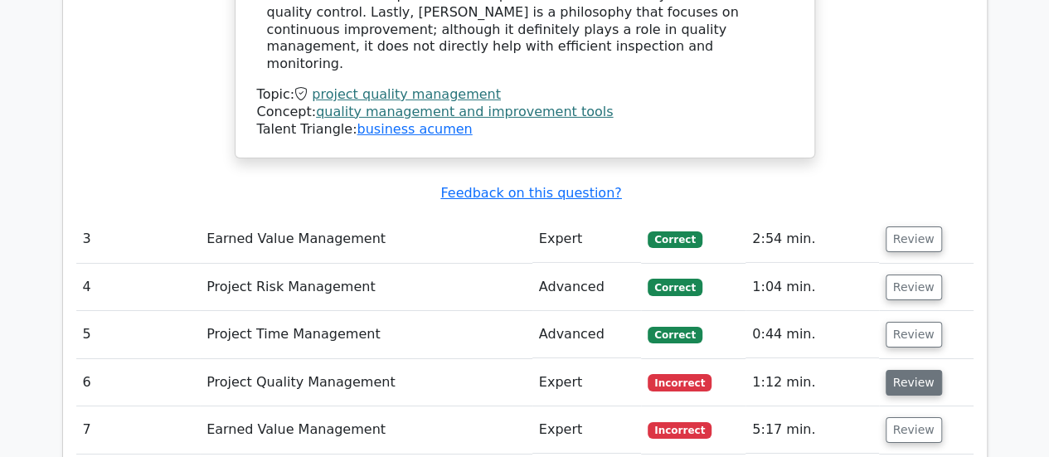
click at [904, 370] on button "Review" at bounding box center [914, 383] width 56 height 26
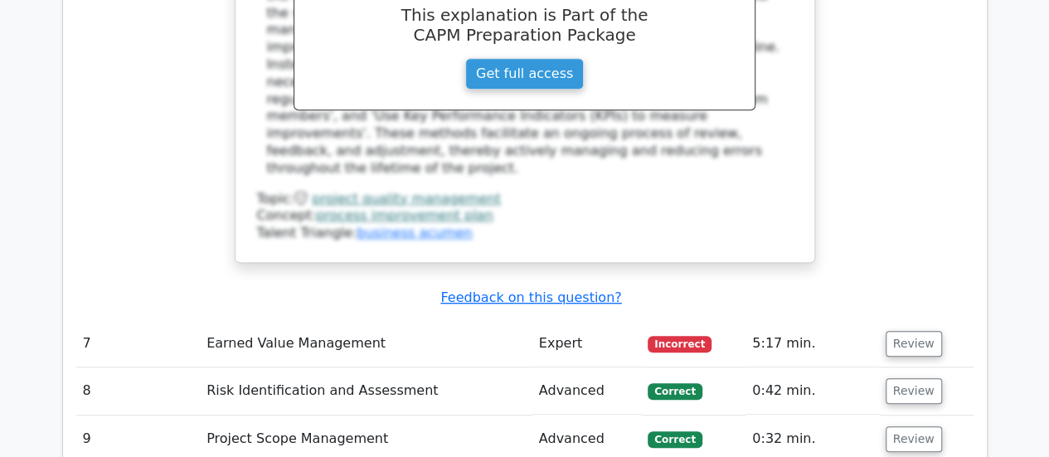
scroll to position [3648, 0]
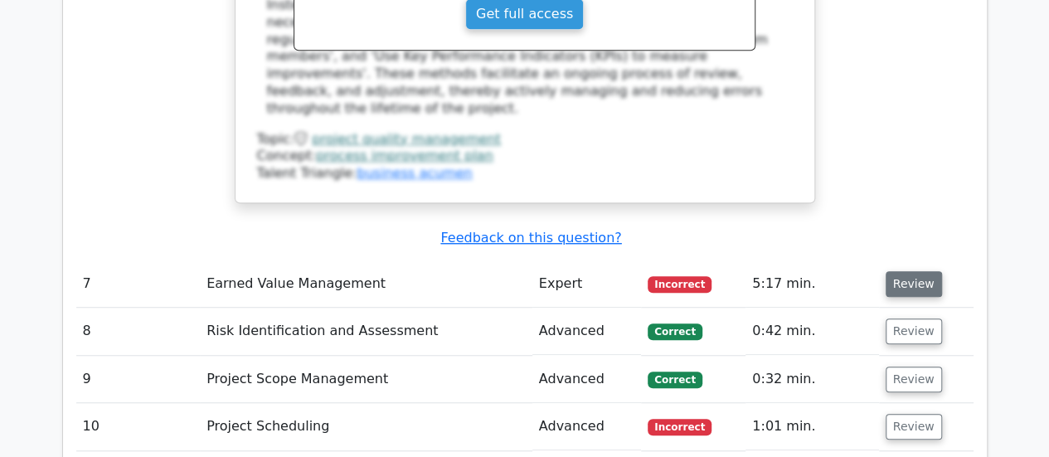
click at [904, 271] on button "Review" at bounding box center [914, 284] width 56 height 26
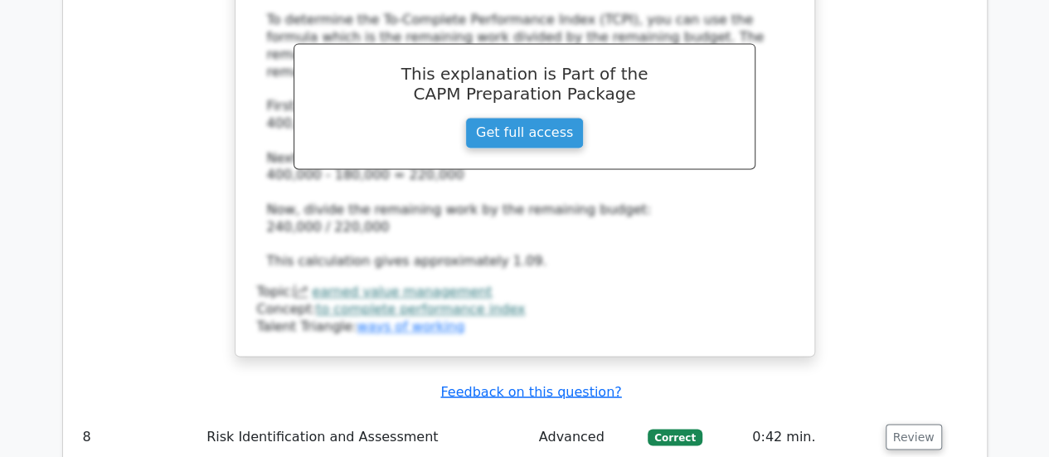
scroll to position [4395, 0]
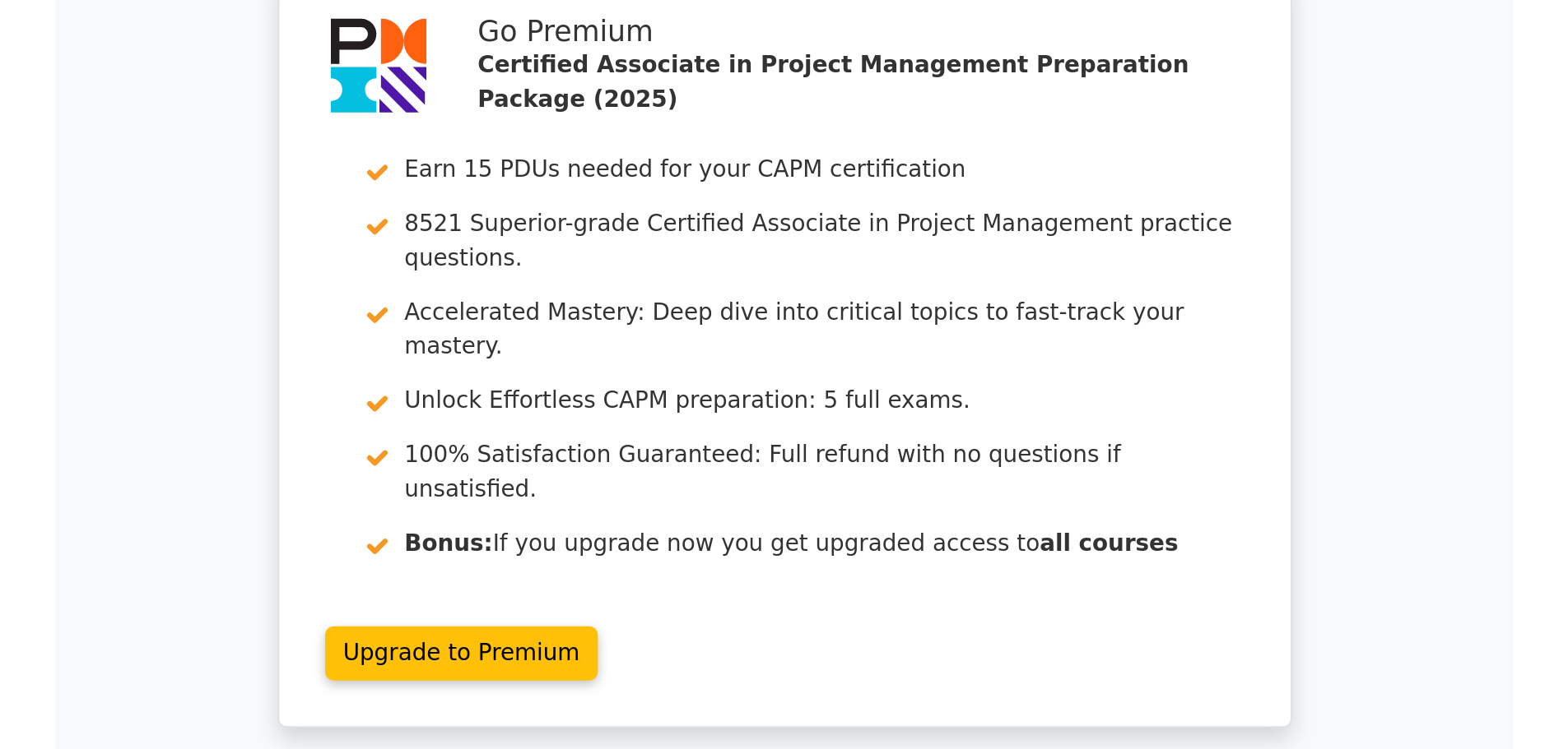
scroll to position [5595, 0]
